Goal: Information Seeking & Learning: Learn about a topic

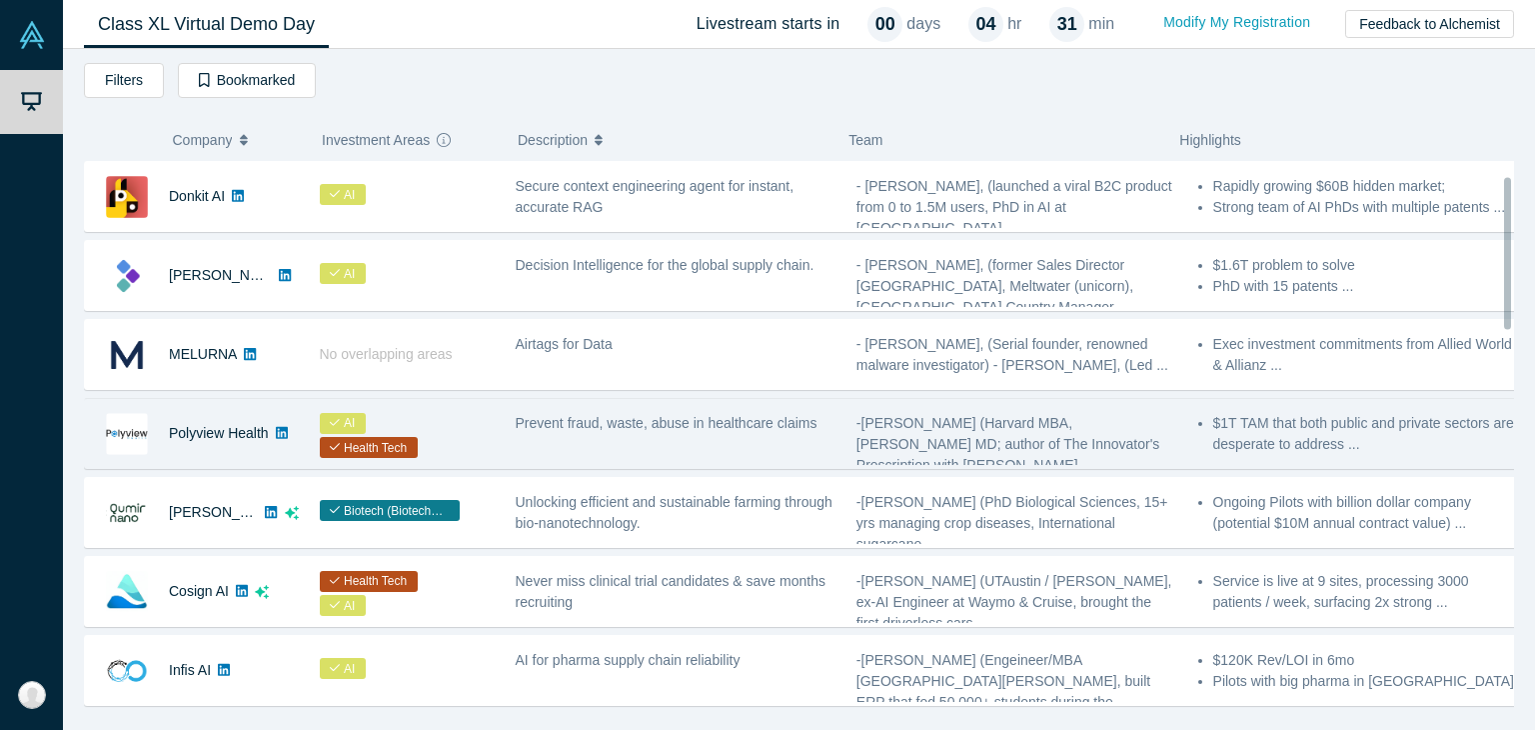
scroll to position [100, 0]
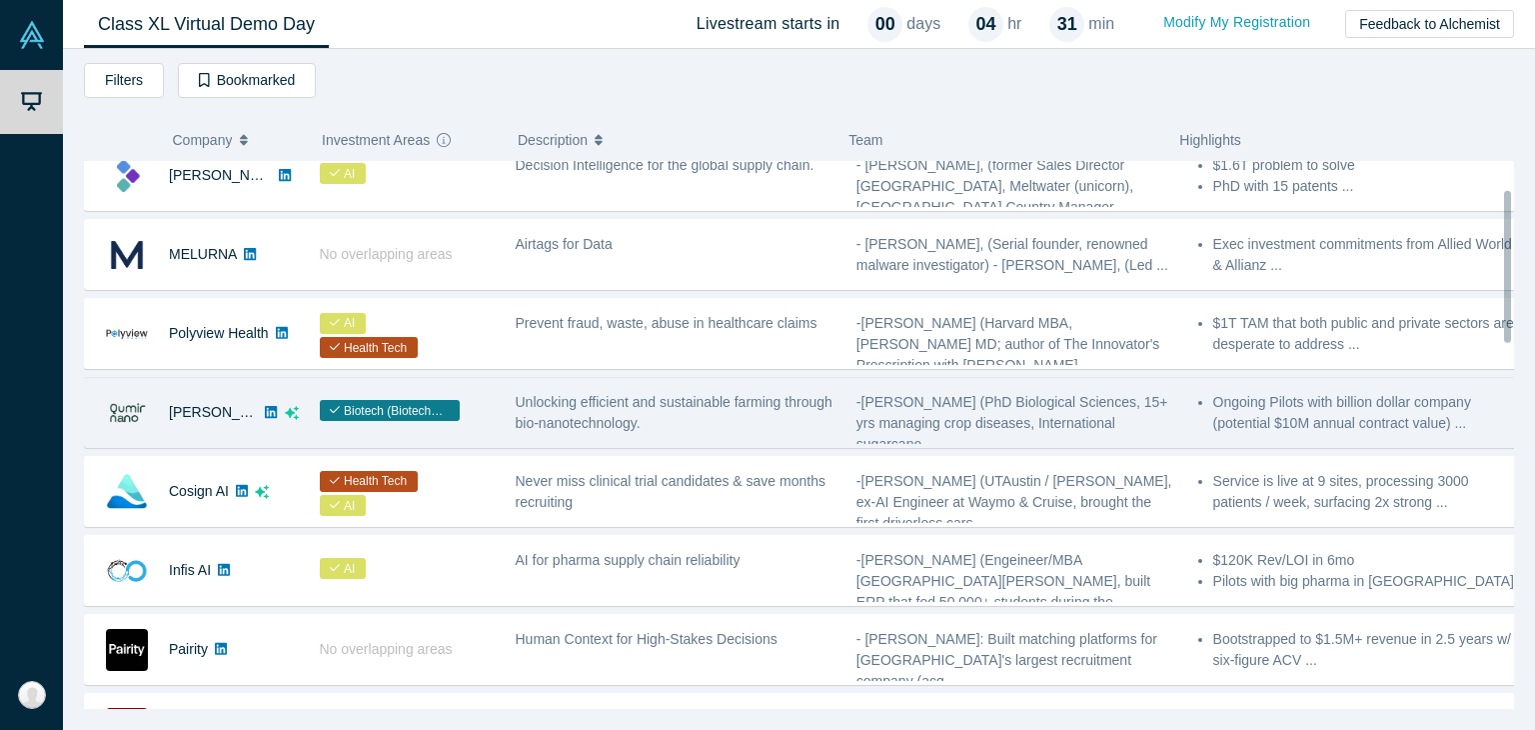
click at [610, 417] on span "Unlocking efficient and sustainable farming through bio-nanotechnology." at bounding box center [674, 412] width 317 height 37
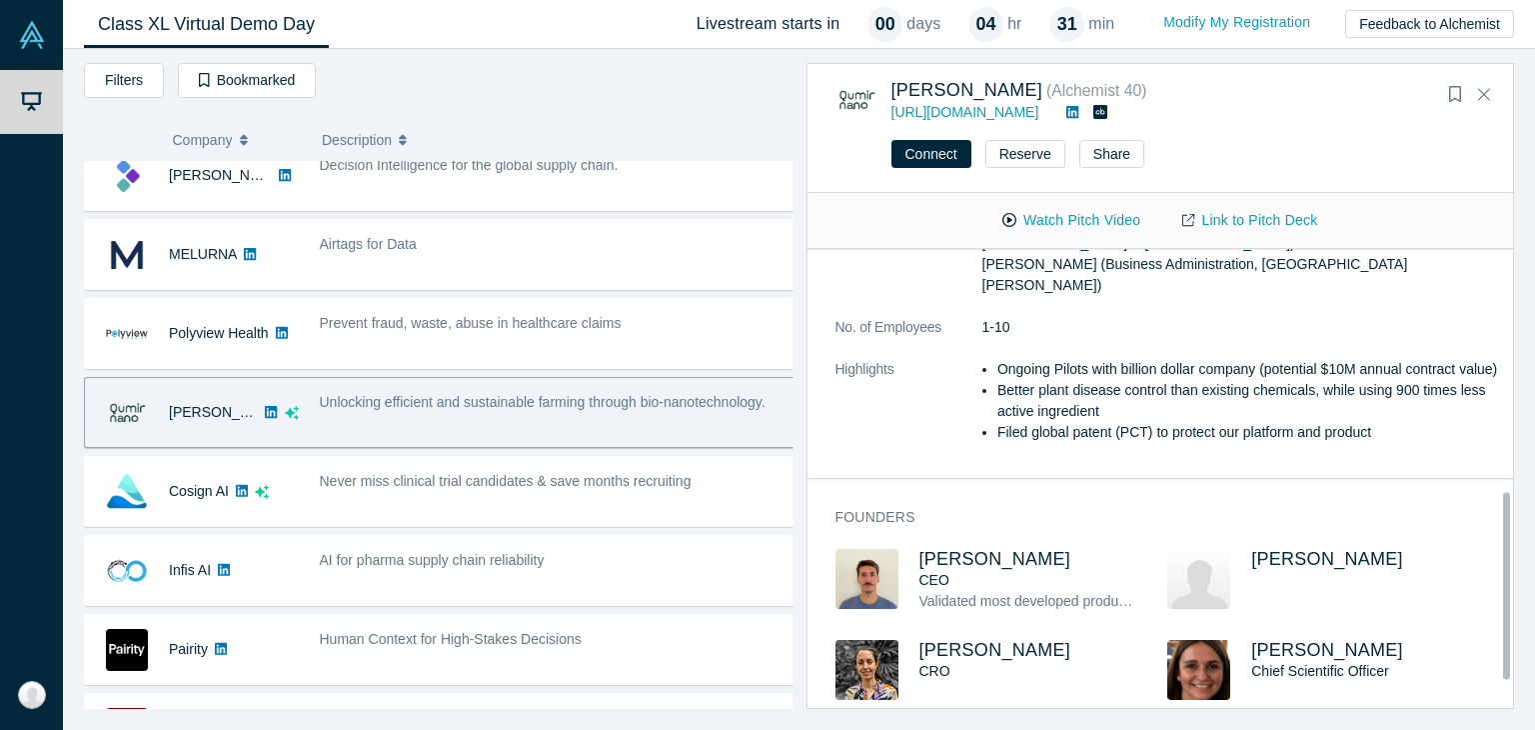
scroll to position [563, 0]
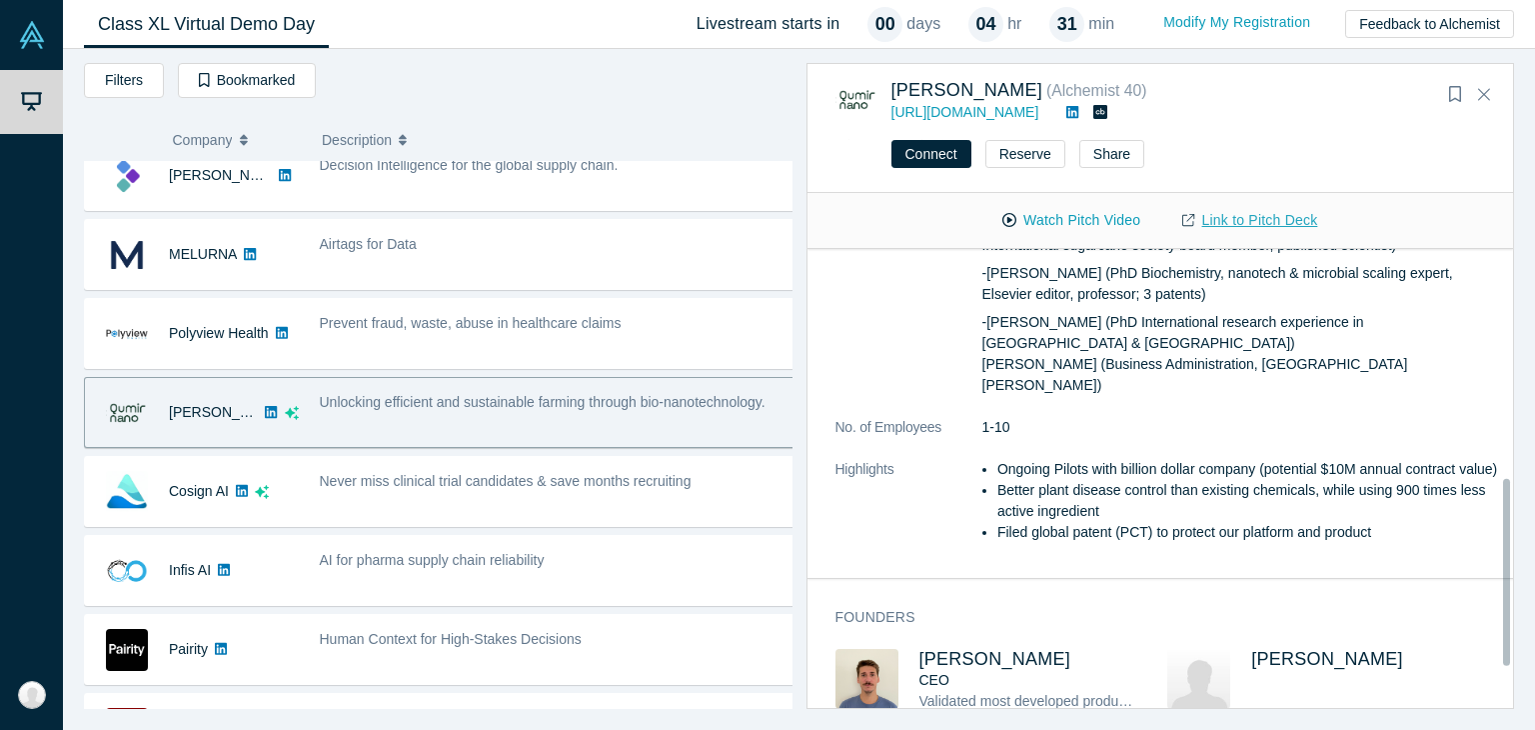
click at [1222, 233] on link "Link to Pitch Deck" at bounding box center [1249, 220] width 177 height 35
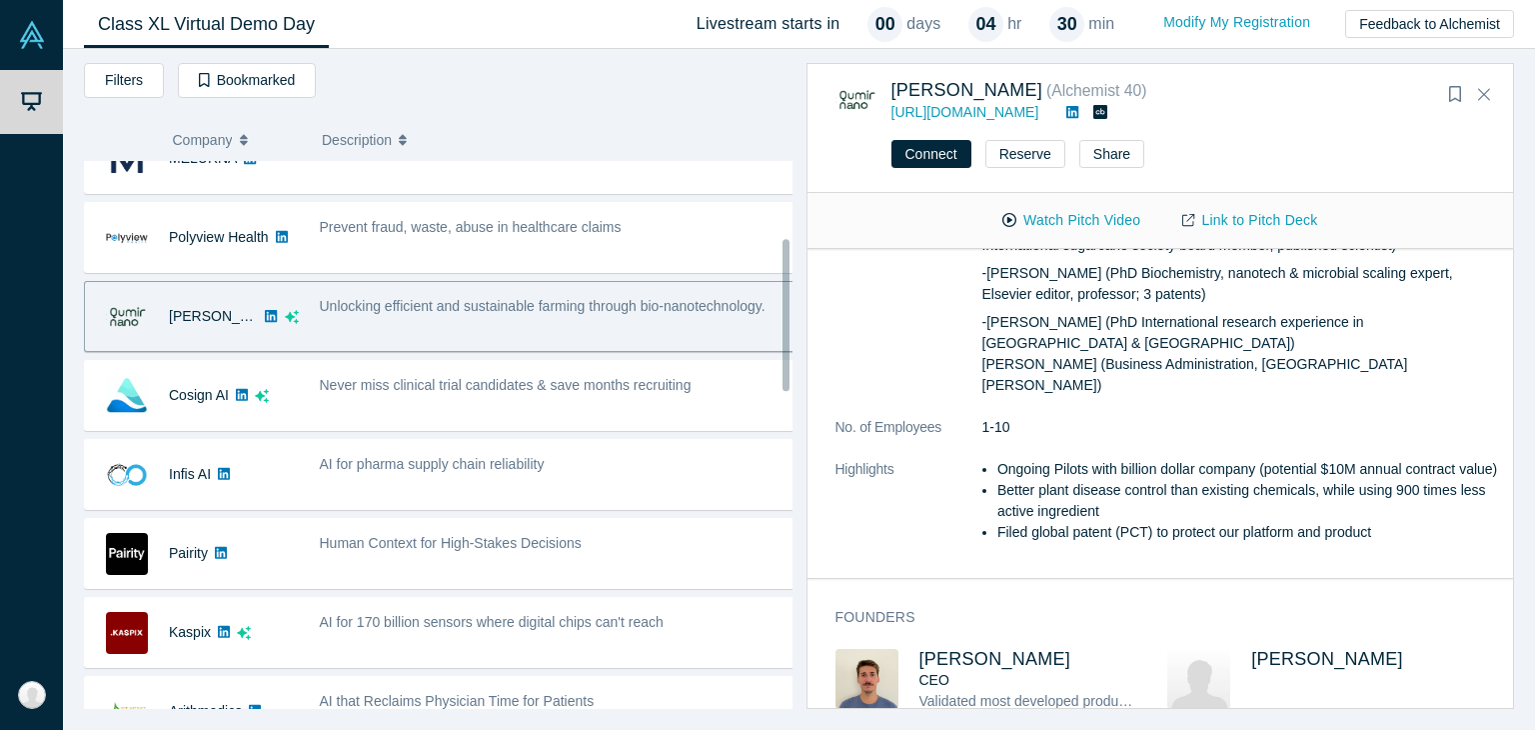
scroll to position [300, 0]
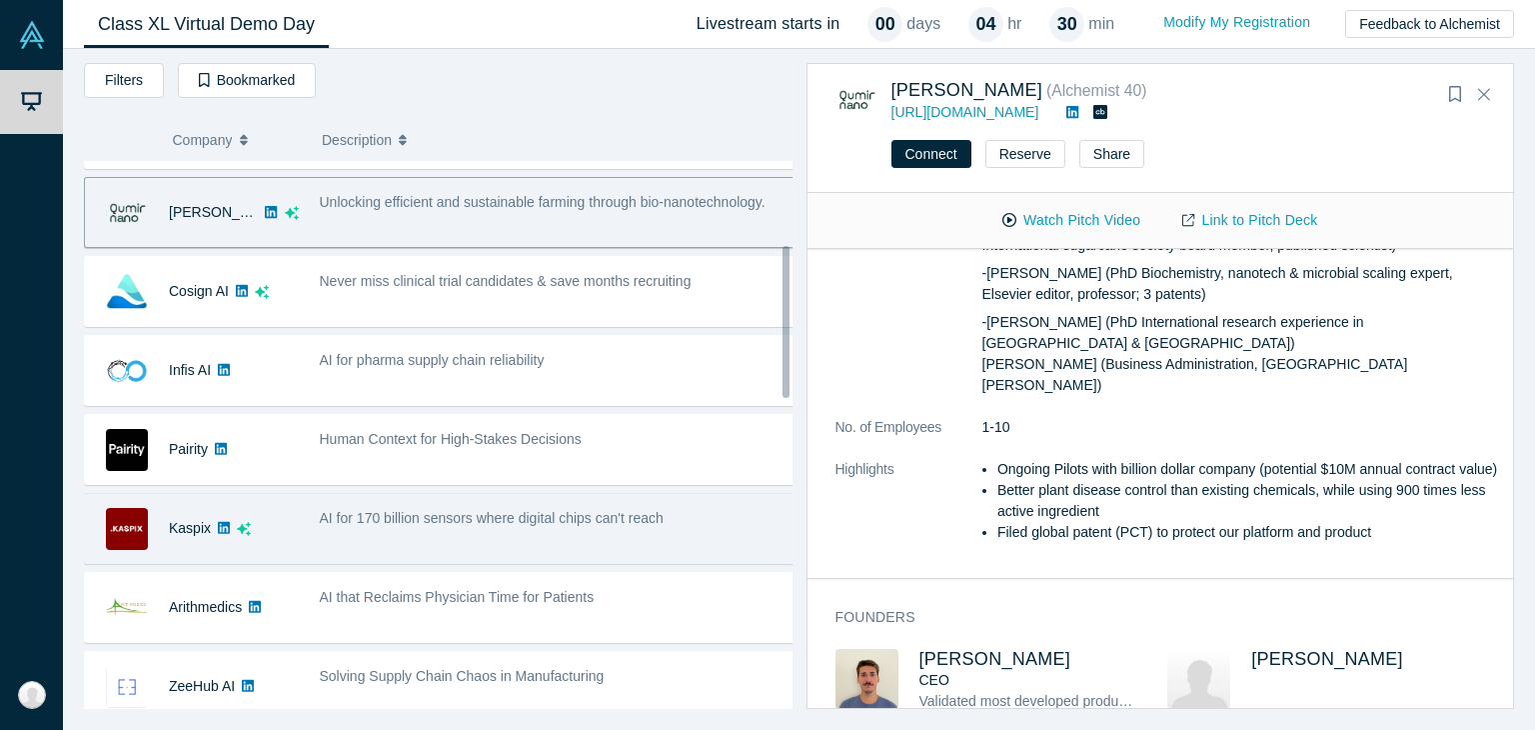
click at [377, 516] on span "AI for 170 billion sensors where digital chips can't reach" at bounding box center [492, 518] width 344 height 16
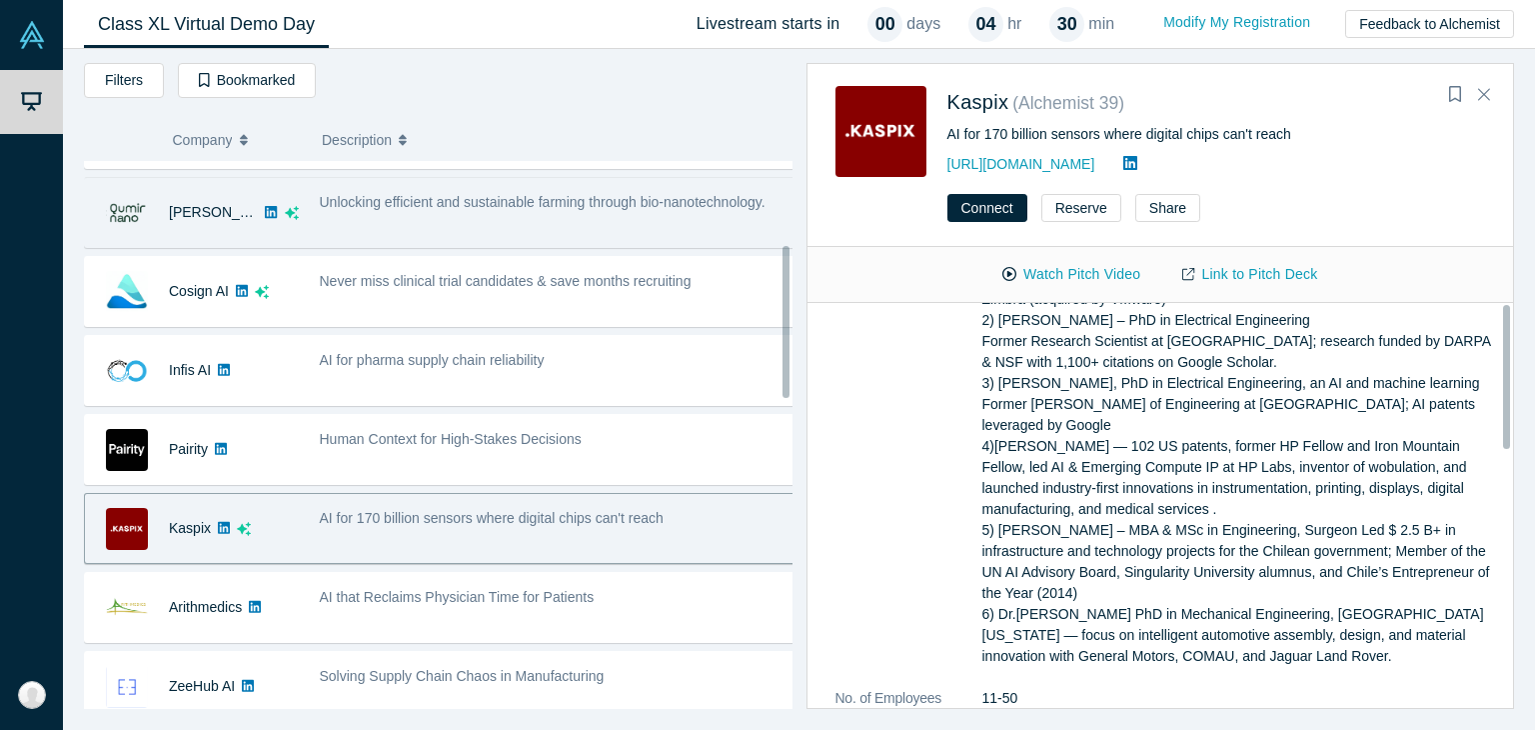
scroll to position [0, 0]
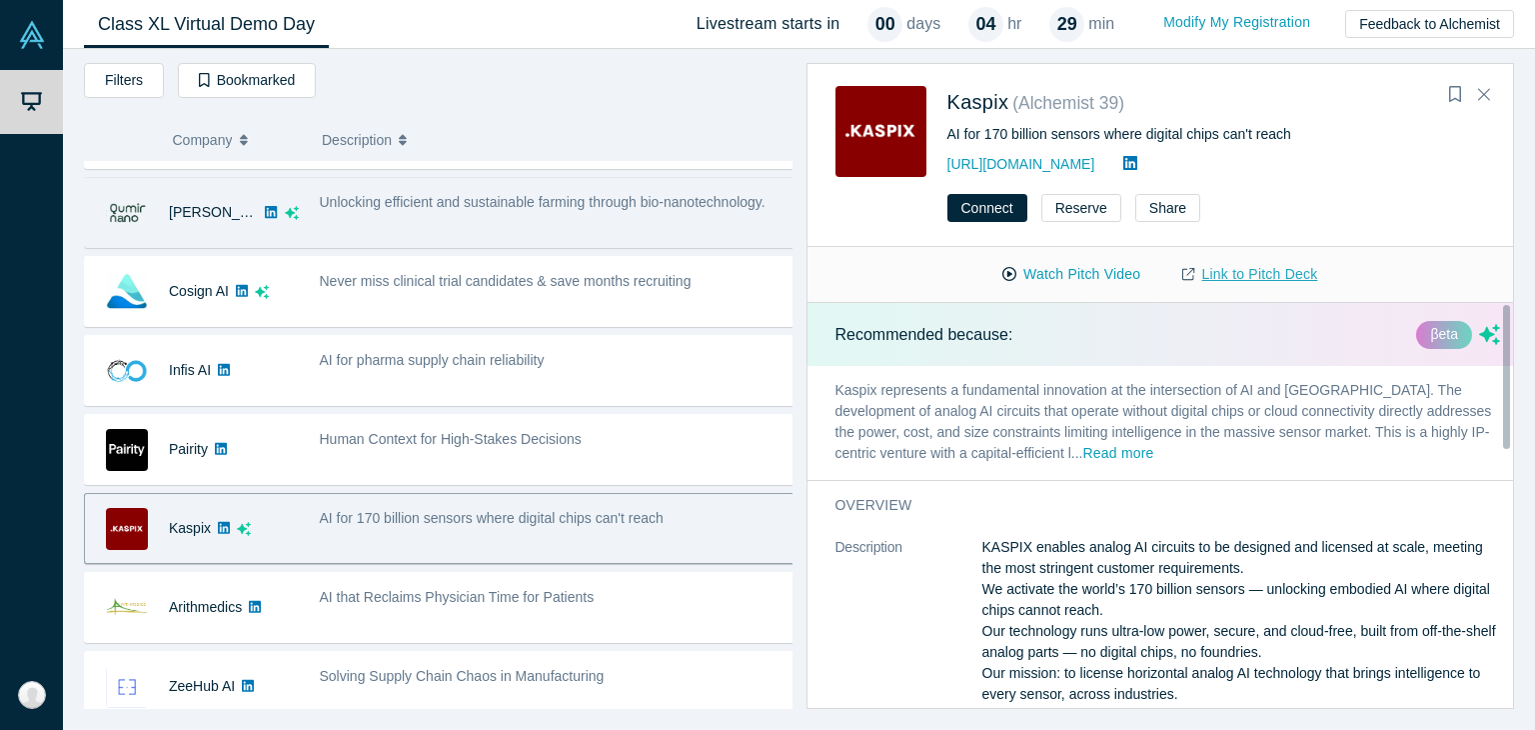
click at [1257, 274] on link "Link to Pitch Deck" at bounding box center [1249, 274] width 177 height 35
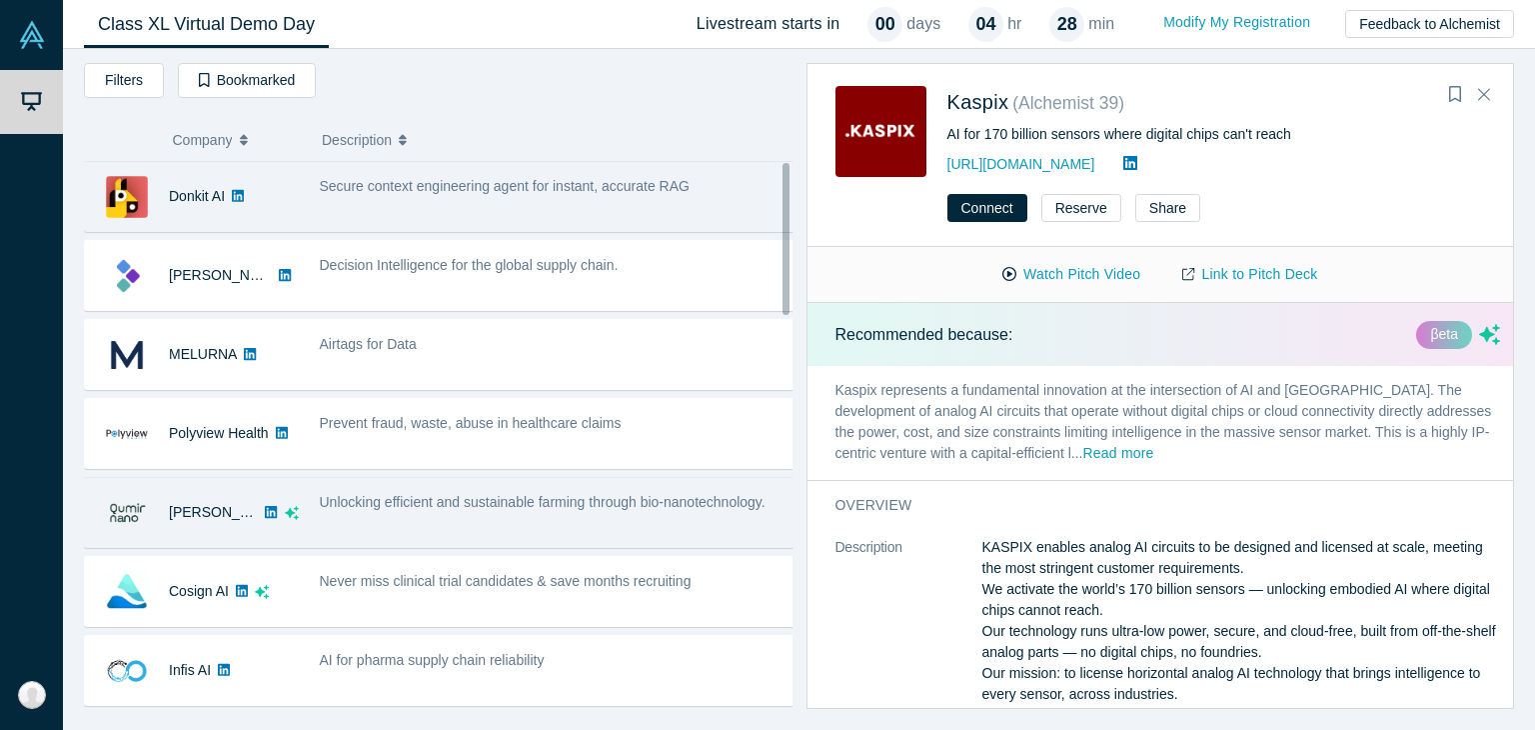
click at [316, 209] on div "Secure context engineering agent for instant, accurate RAG" at bounding box center [558, 196] width 498 height 63
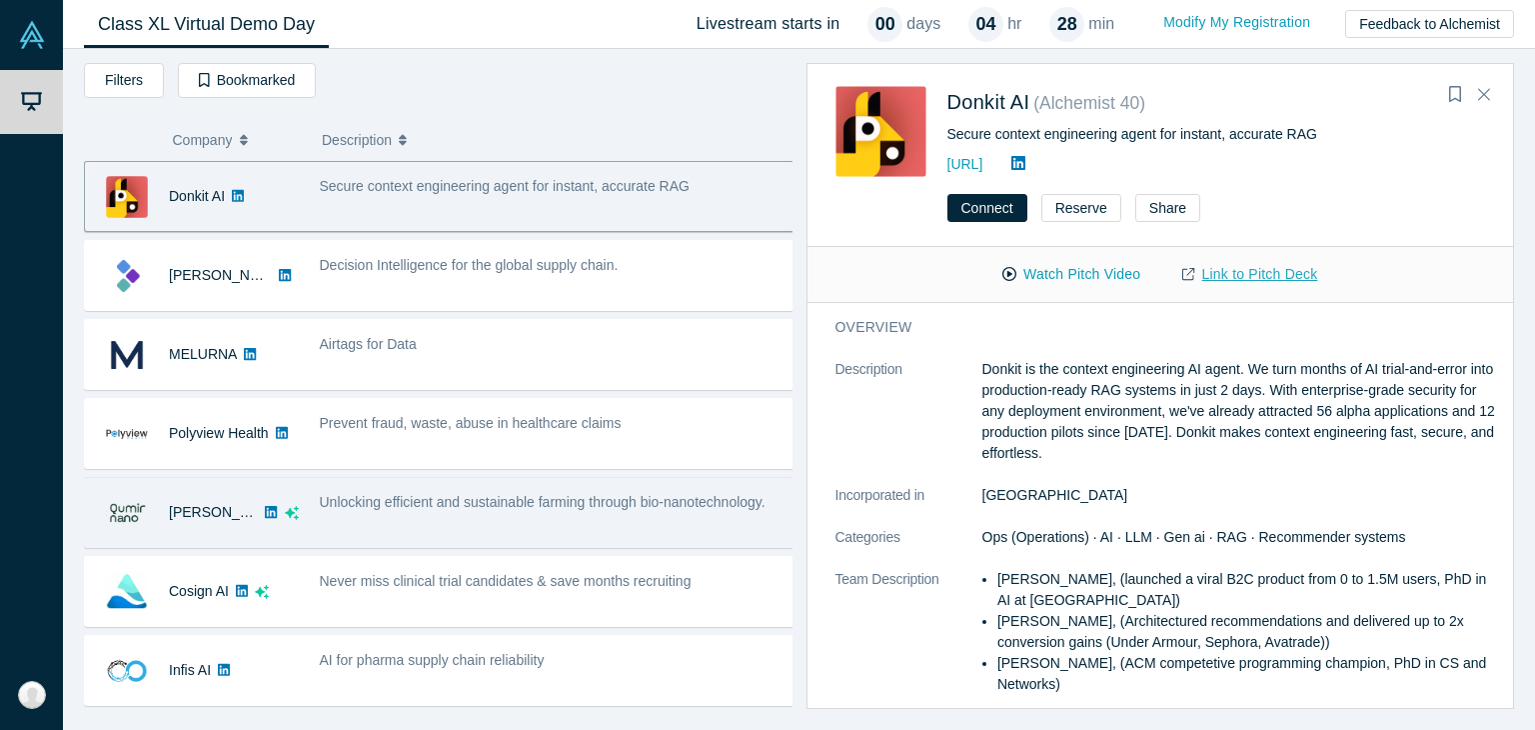
click at [1245, 273] on link "Link to Pitch Deck" at bounding box center [1249, 274] width 177 height 35
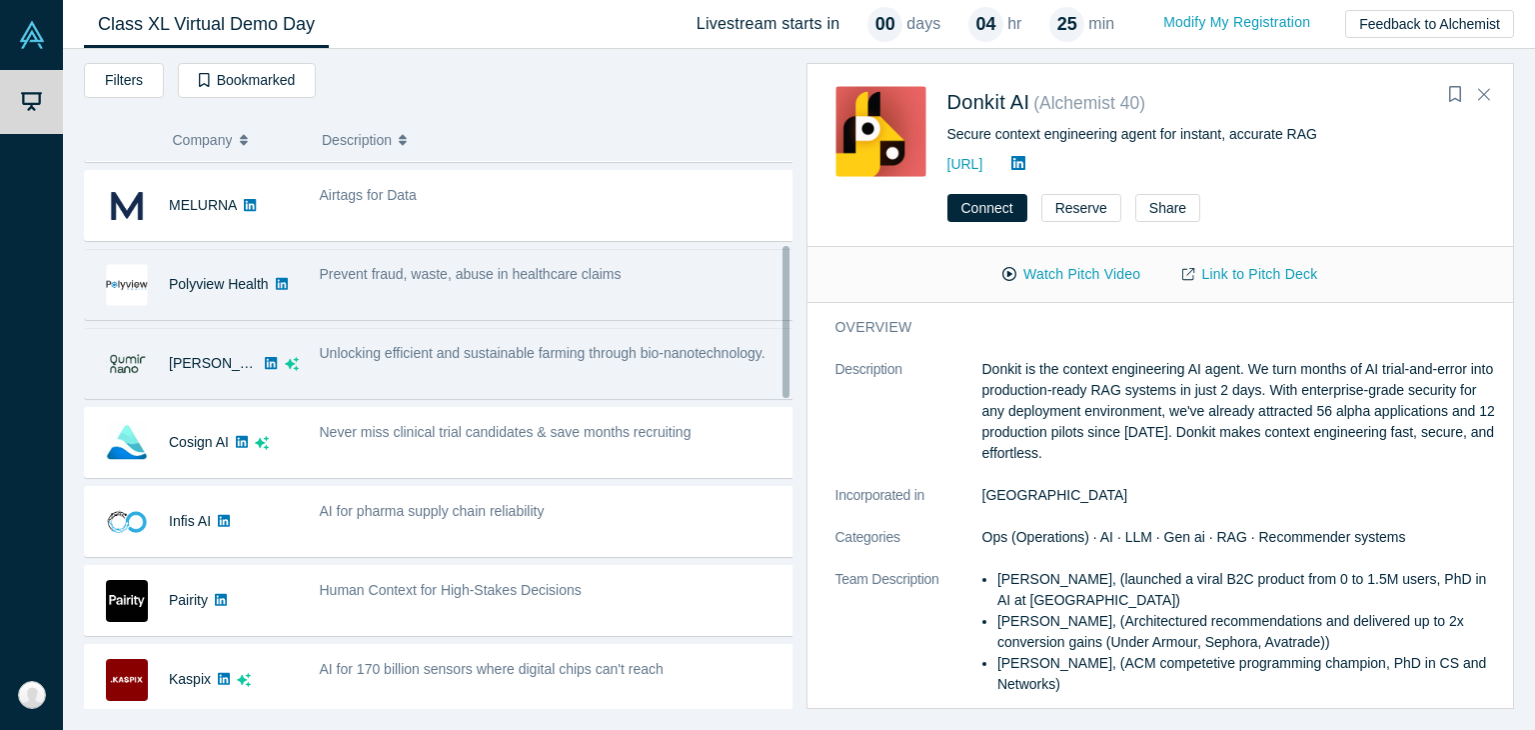
scroll to position [300, 0]
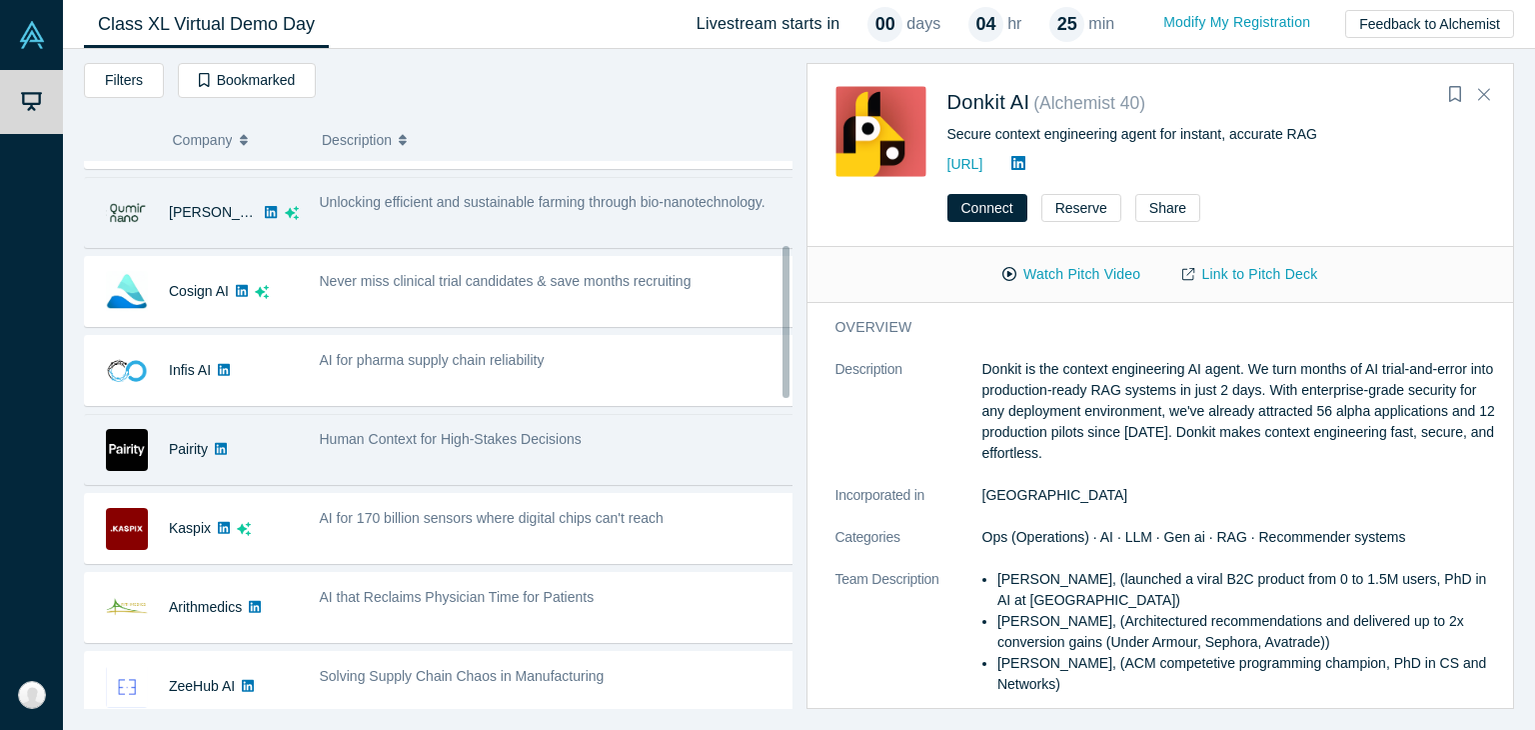
click at [324, 445] on div "Human Context for High-Stakes Decisions" at bounding box center [558, 439] width 477 height 21
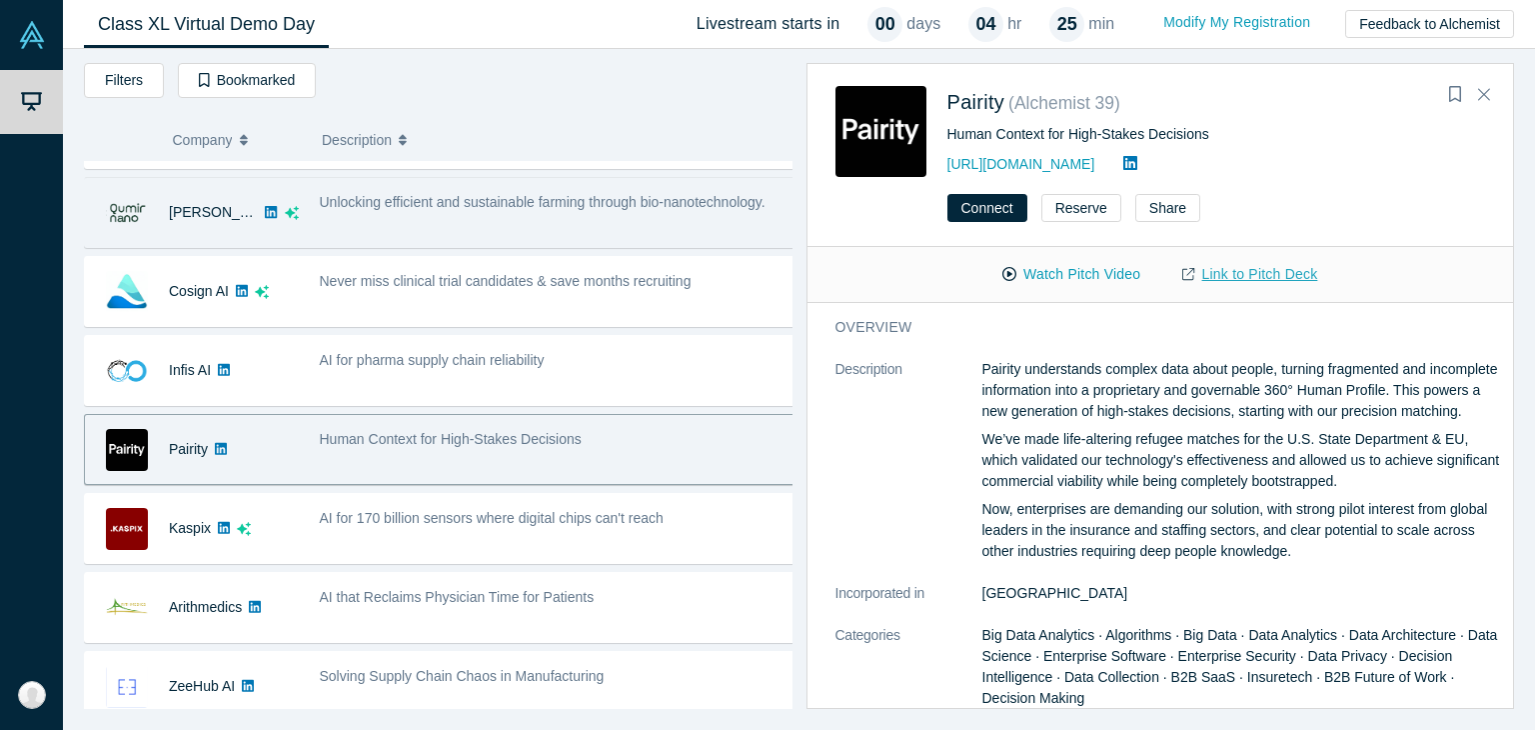
click at [1240, 269] on link "Link to Pitch Deck" at bounding box center [1249, 274] width 177 height 35
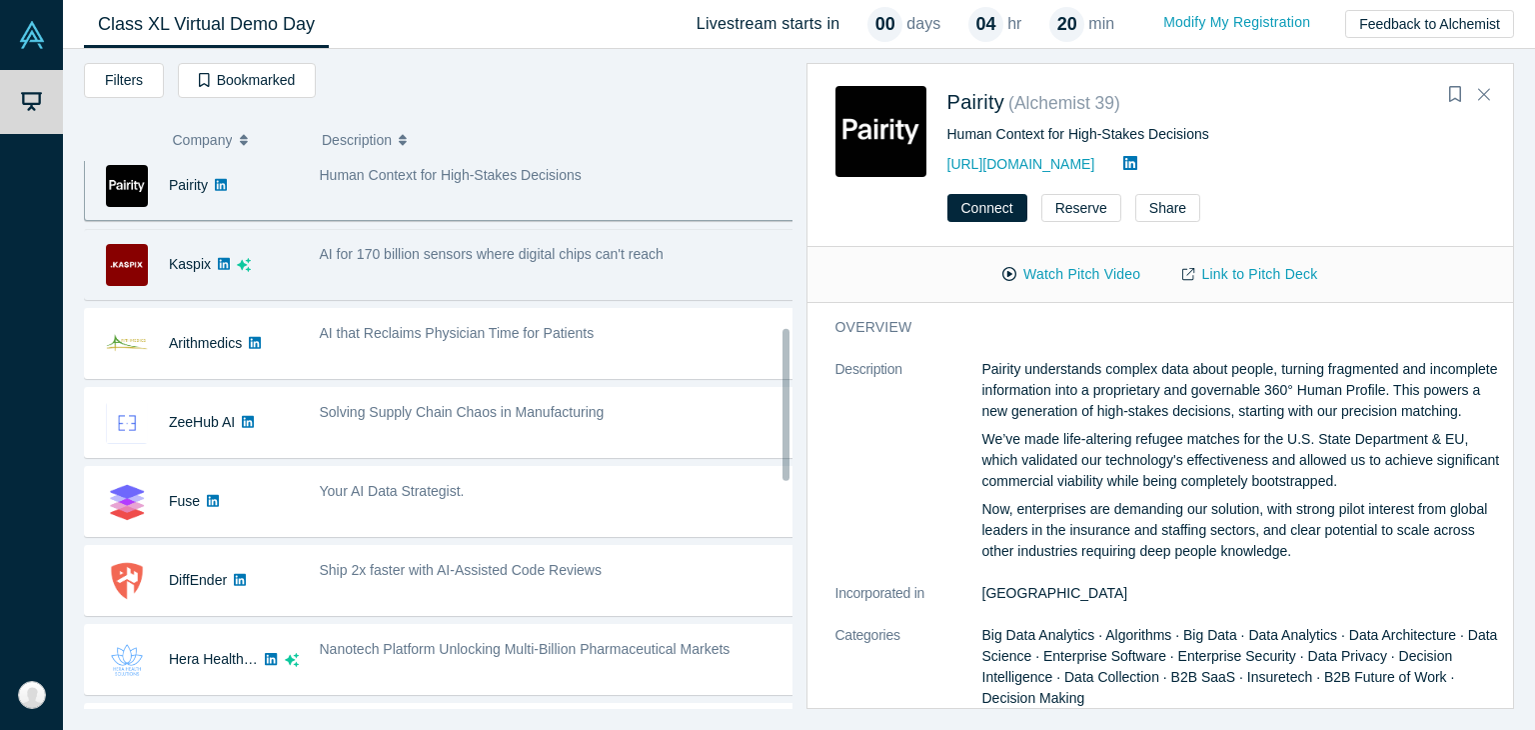
scroll to position [600, 0]
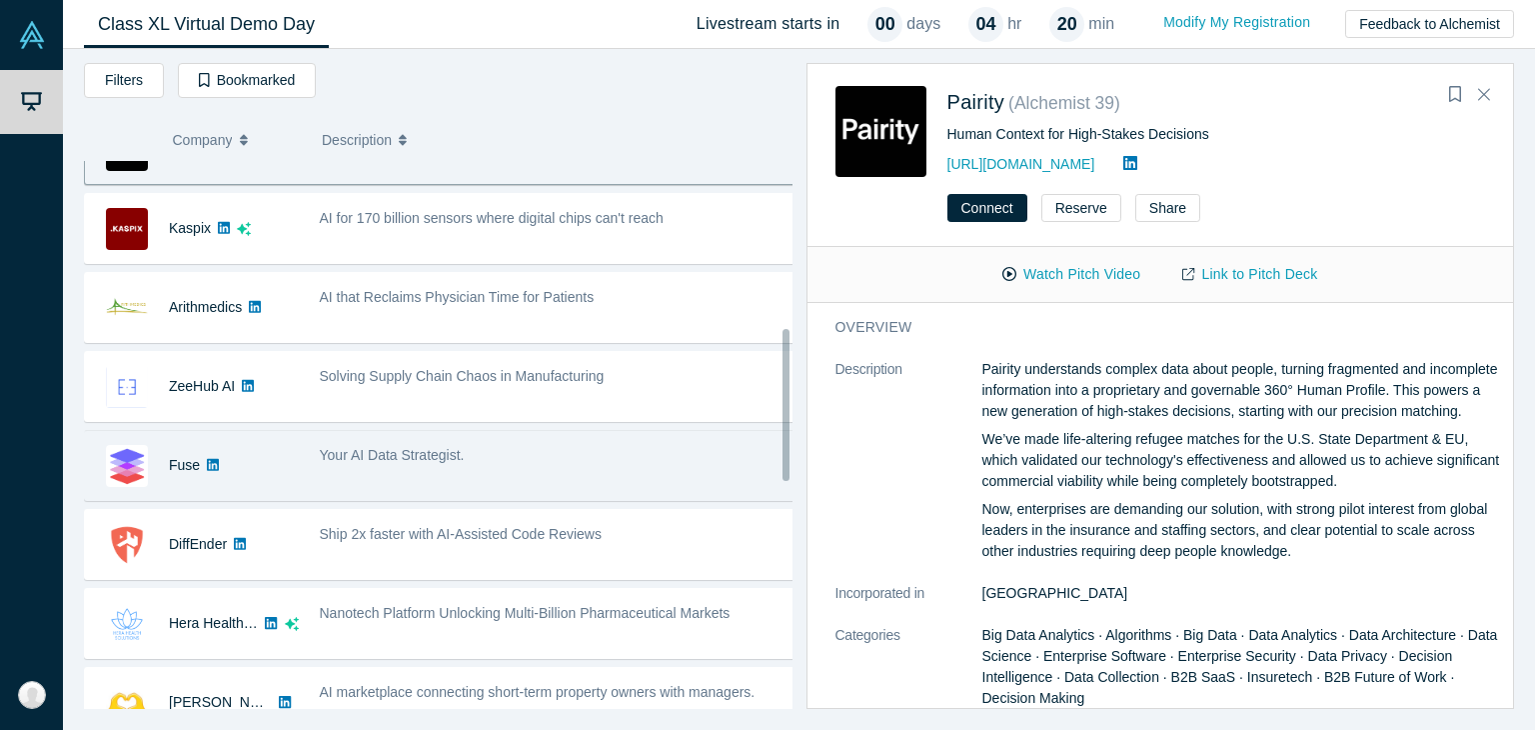
click at [307, 489] on div "Fuse" at bounding box center [197, 465] width 224 height 69
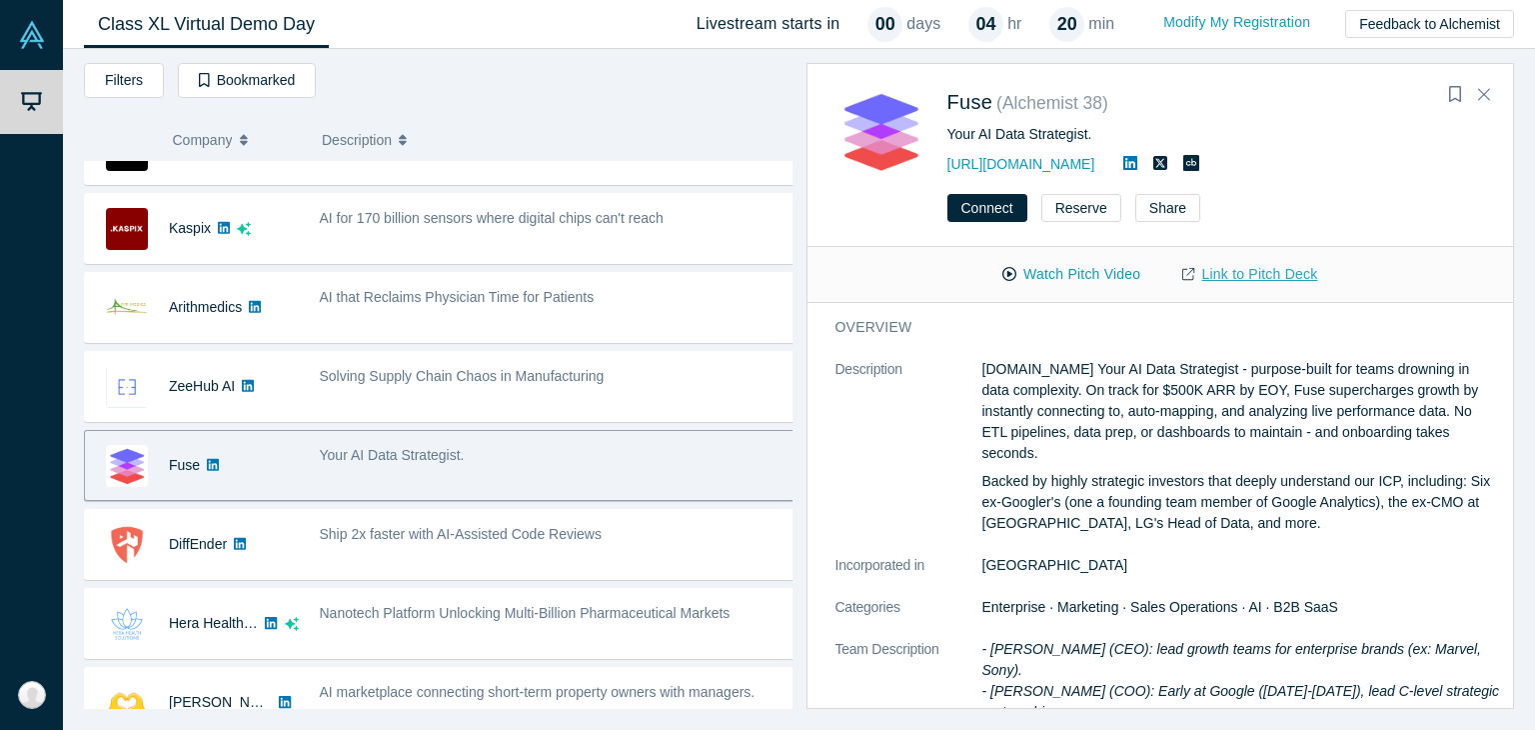
click at [1232, 290] on link "Link to Pitch Deck" at bounding box center [1249, 274] width 177 height 35
